Goal: Navigation & Orientation: Find specific page/section

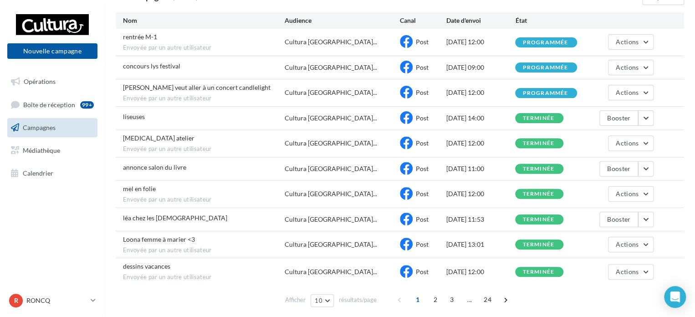
scroll to position [91, 0]
click at [52, 151] on span "Médiathèque" at bounding box center [41, 150] width 37 height 8
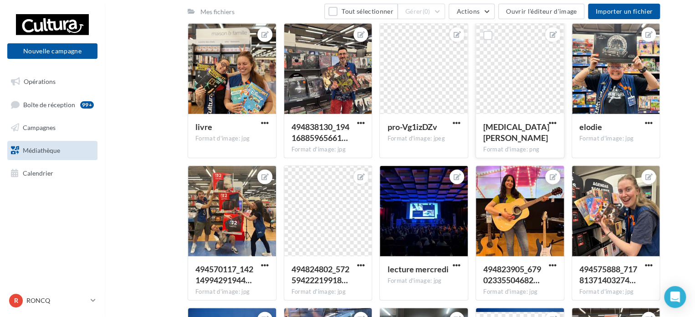
scroll to position [1121, 0]
